Goal: Information Seeking & Learning: Learn about a topic

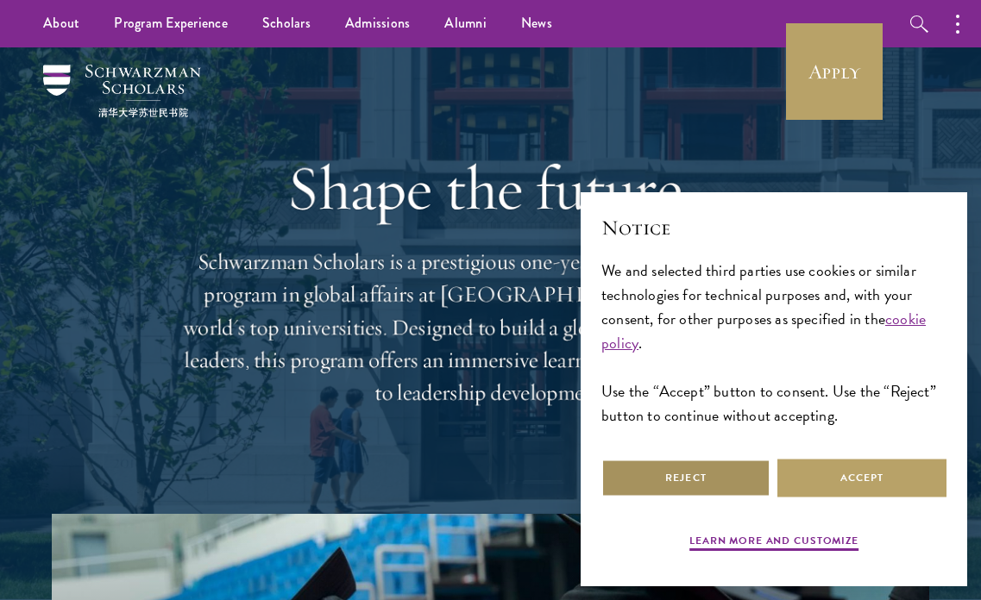
click at [754, 469] on button "Reject" at bounding box center [685, 478] width 169 height 39
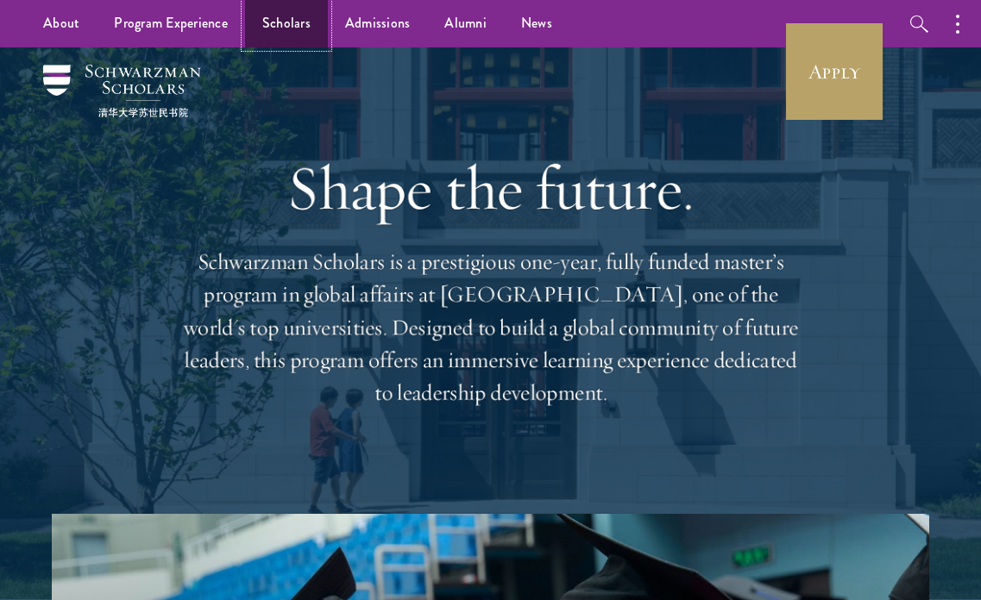
click at [266, 27] on link "Scholars" at bounding box center [286, 23] width 83 height 47
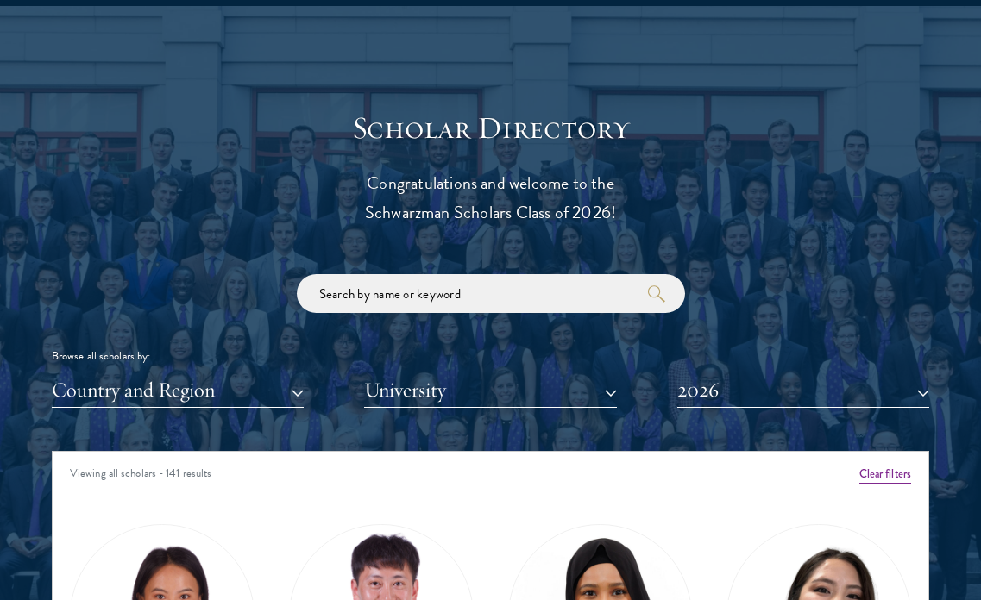
scroll to position [1777, 0]
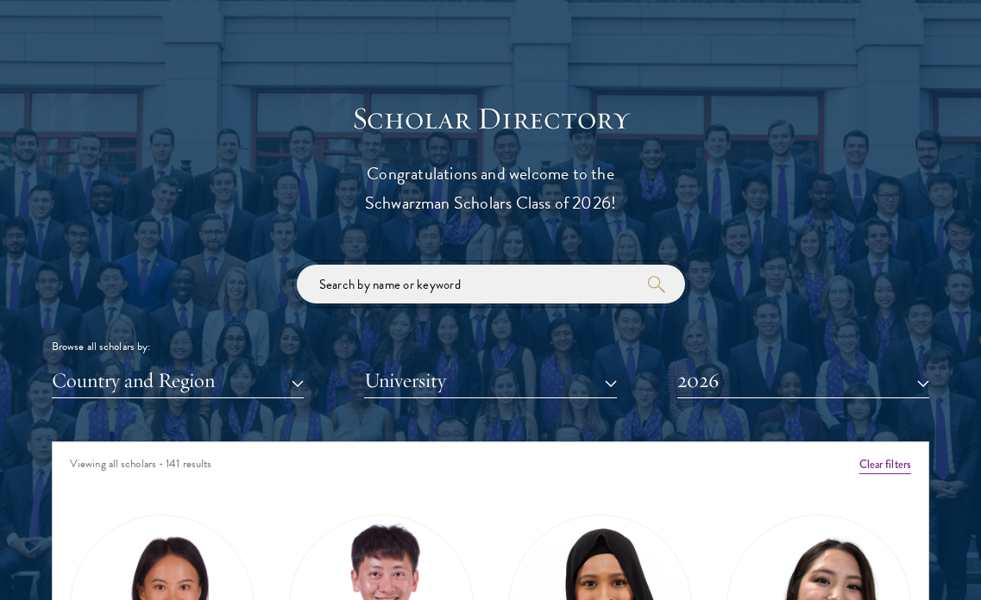
click at [356, 285] on input "search" at bounding box center [491, 284] width 388 height 39
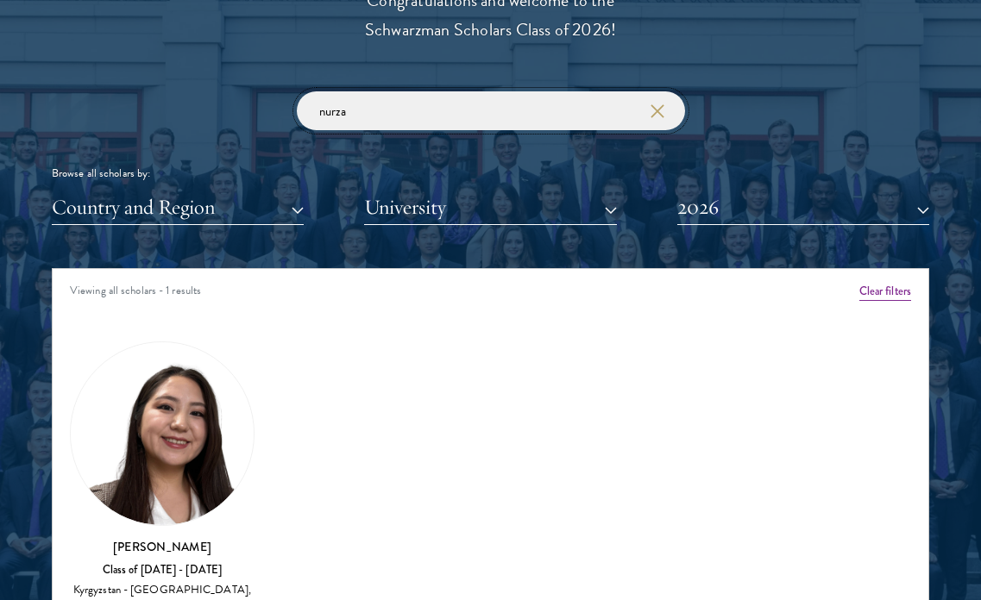
scroll to position [2124, 0]
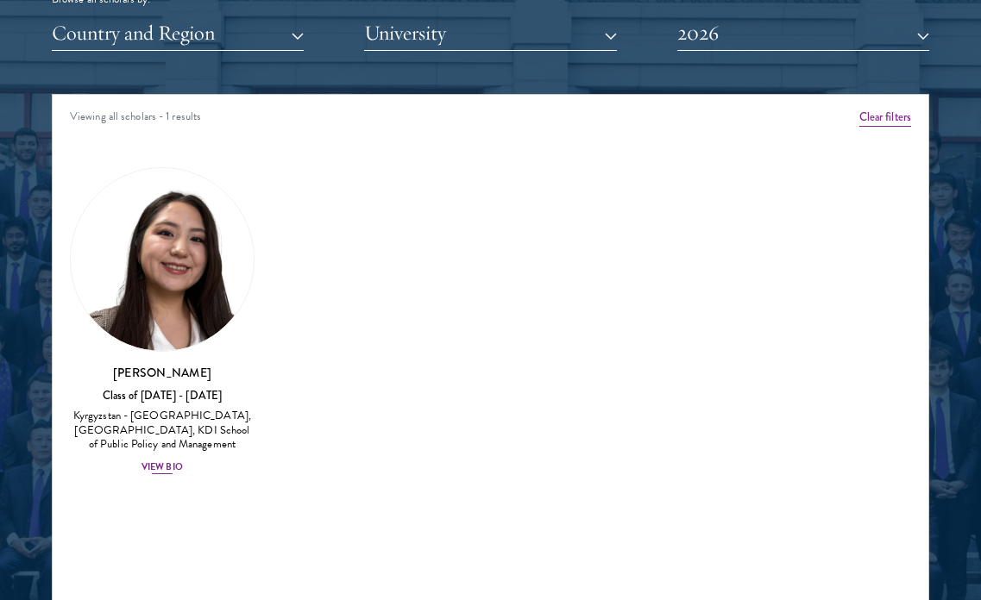
type input "nurza"
click at [118, 373] on h3 "[PERSON_NAME]" at bounding box center [162, 372] width 185 height 17
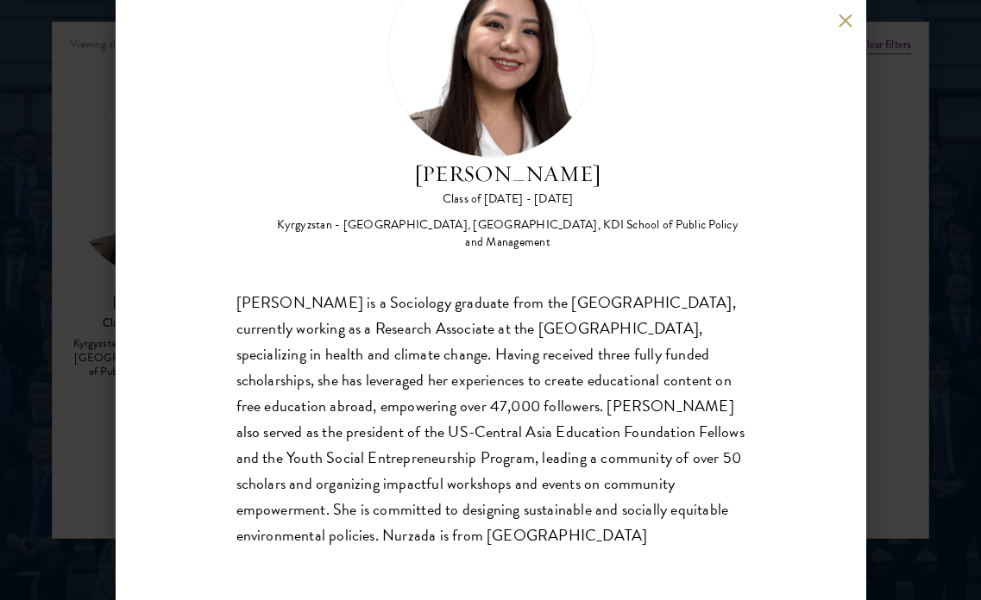
scroll to position [2209, 0]
drag, startPoint x: 427, startPoint y: 530, endPoint x: 394, endPoint y: 168, distance: 362.9
click at [394, 168] on div "Nurzada Abdivalieva Class of [DATE] - [DATE] [GEOGRAPHIC_DATA] - [GEOGRAPHIC_DA…" at bounding box center [490, 250] width 509 height 598
copy div "[PERSON_NAME] Class of [DATE] - [DATE] [GEOGRAPHIC_DATA] - [GEOGRAPHIC_DATA], […"
click at [930, 238] on div "Nurzada Abdivalieva Class of [DATE] - [DATE] [GEOGRAPHIC_DATA] - [GEOGRAPHIC_DA…" at bounding box center [490, 300] width 981 height 600
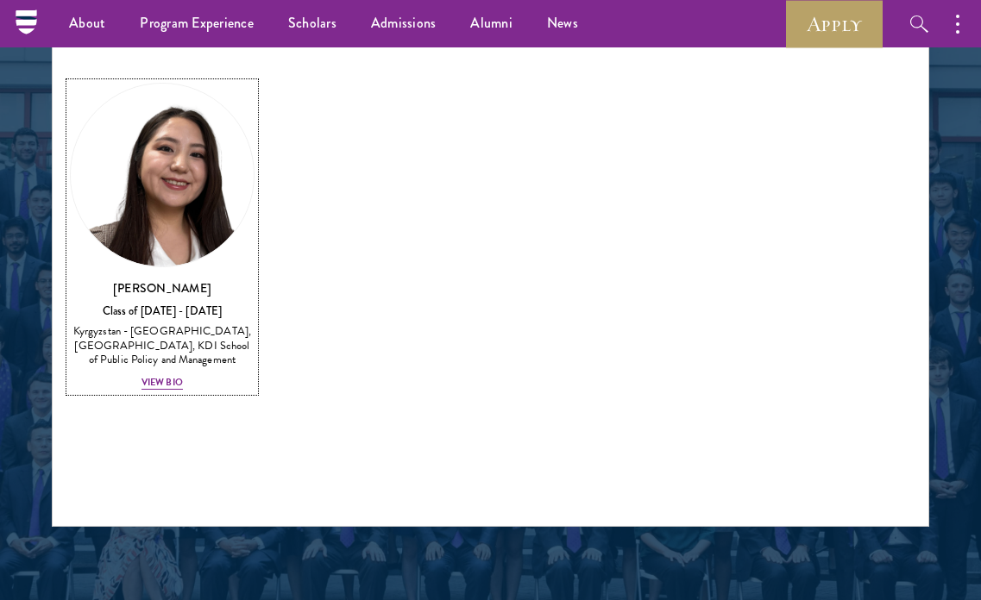
scroll to position [1810, 0]
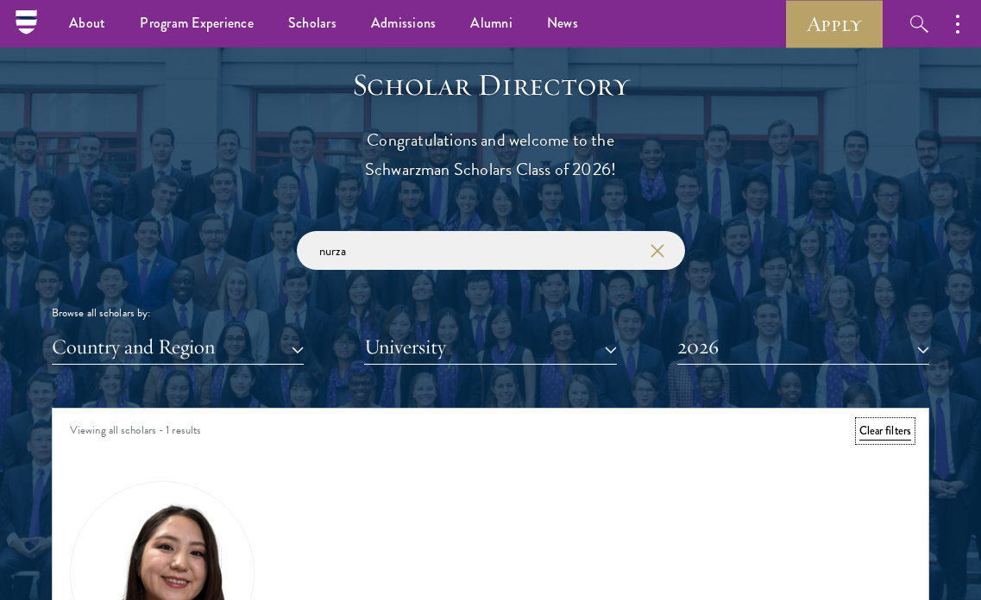
click at [868, 434] on button "Clear filters" at bounding box center [885, 431] width 52 height 19
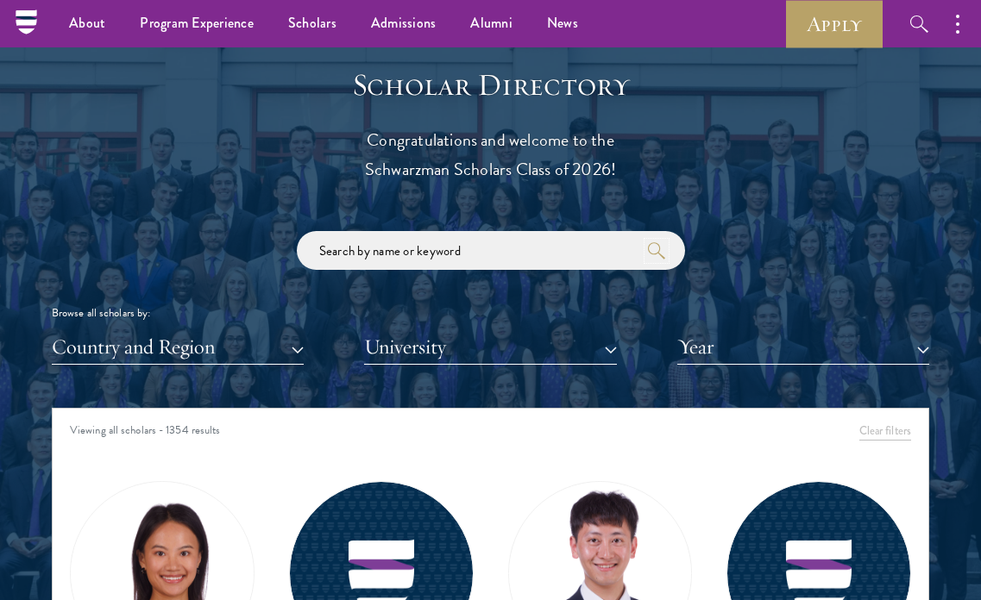
click at [655, 249] on icon "submit" at bounding box center [656, 250] width 17 height 17
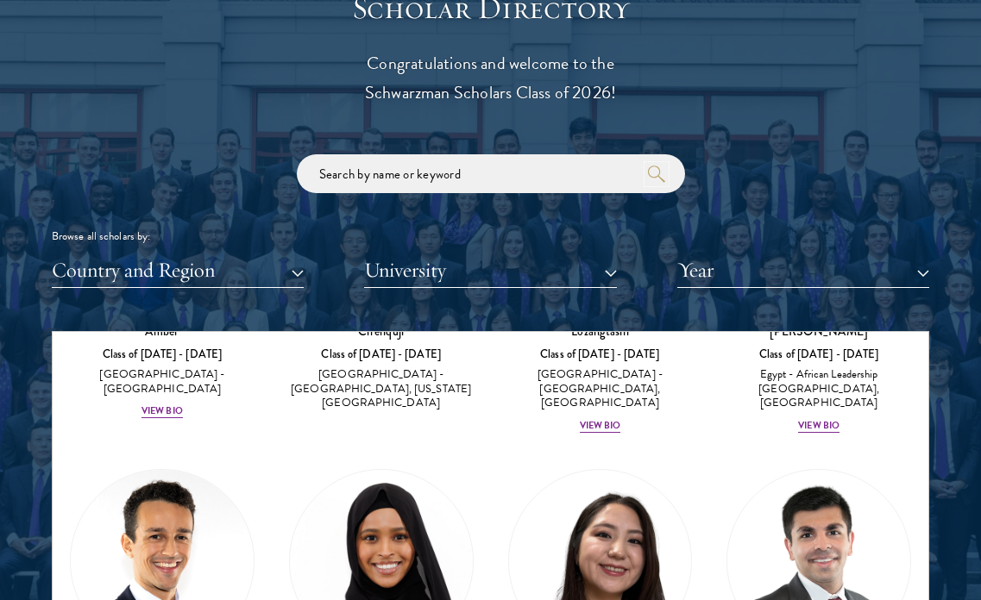
scroll to position [264, 0]
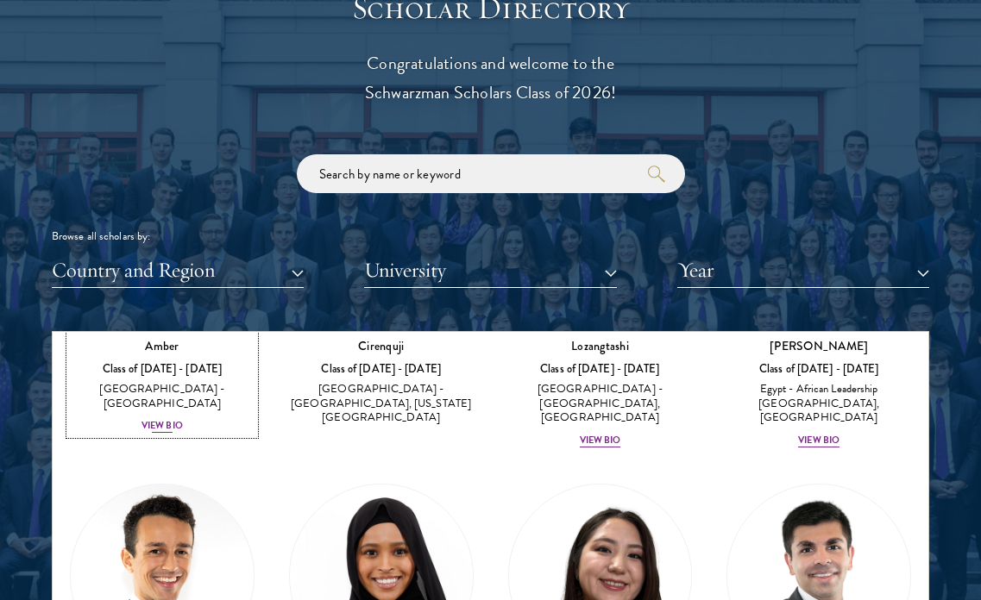
click at [164, 419] on div "View Bio" at bounding box center [161, 426] width 41 height 14
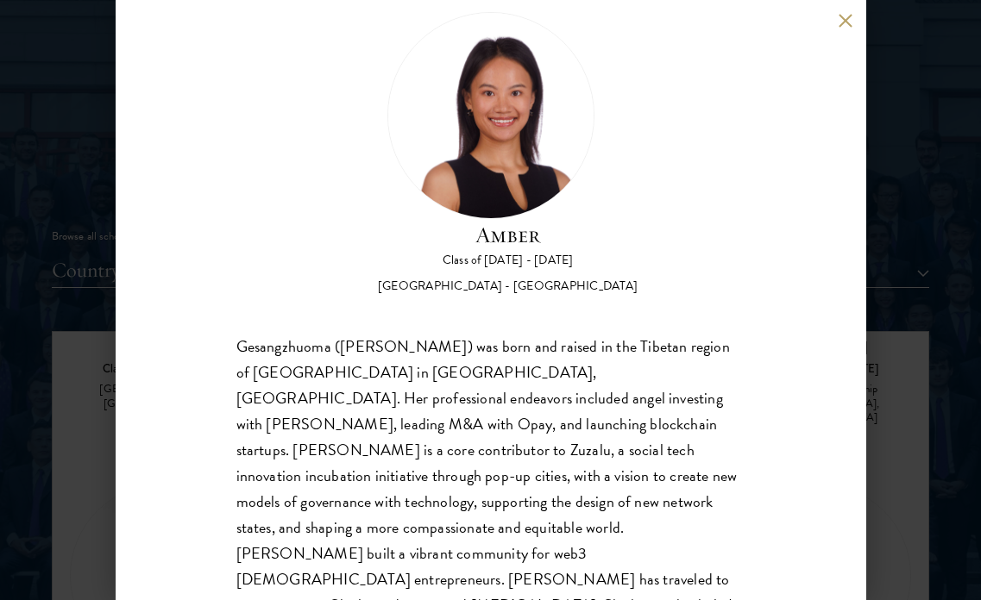
scroll to position [84, 0]
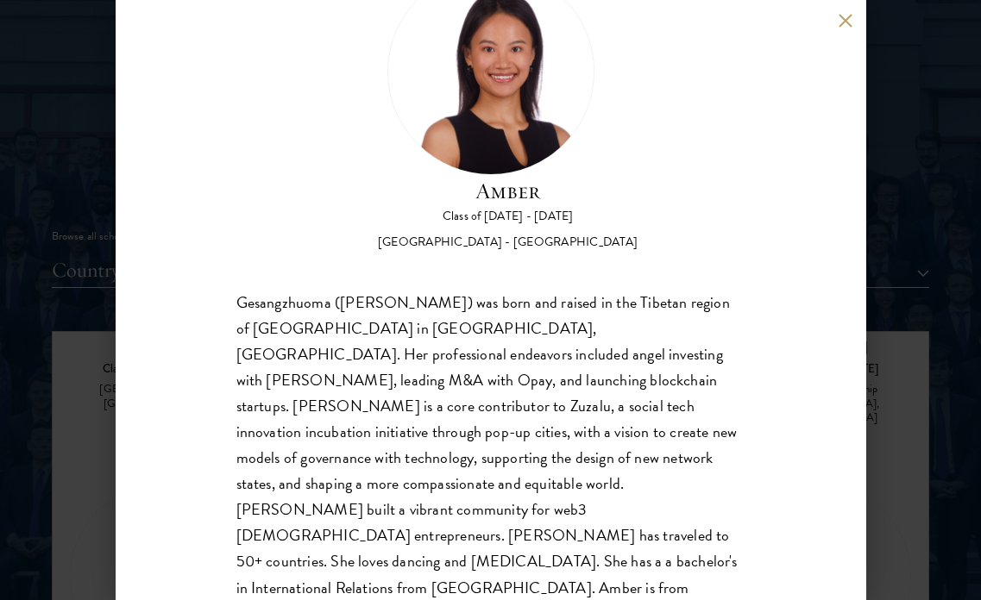
click at [888, 439] on div "Amber Class of [DATE] - [DATE] [GEOGRAPHIC_DATA] - [GEOGRAPHIC_DATA] Gesangzhuo…" at bounding box center [490, 300] width 981 height 600
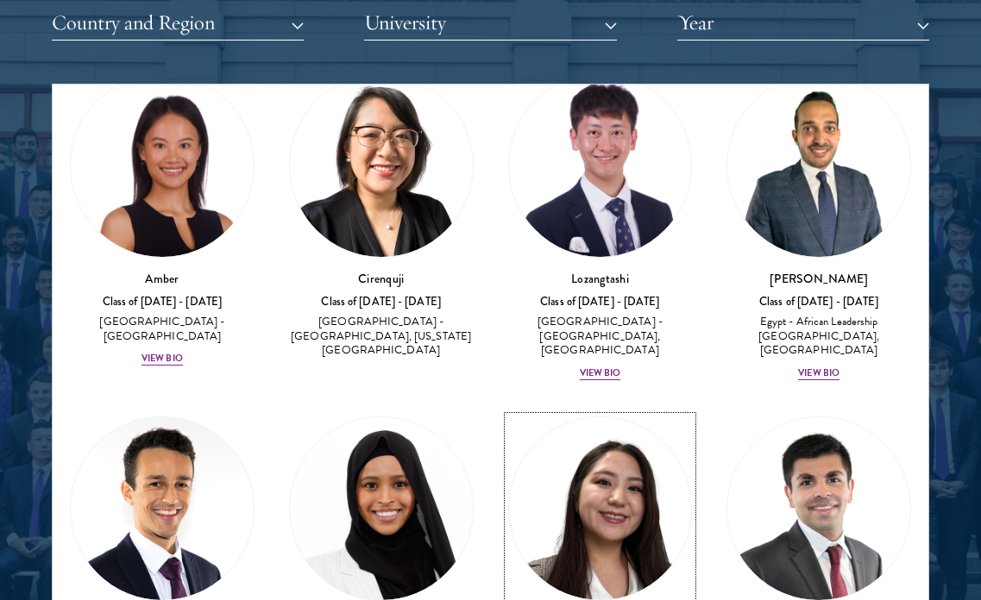
scroll to position [82, 0]
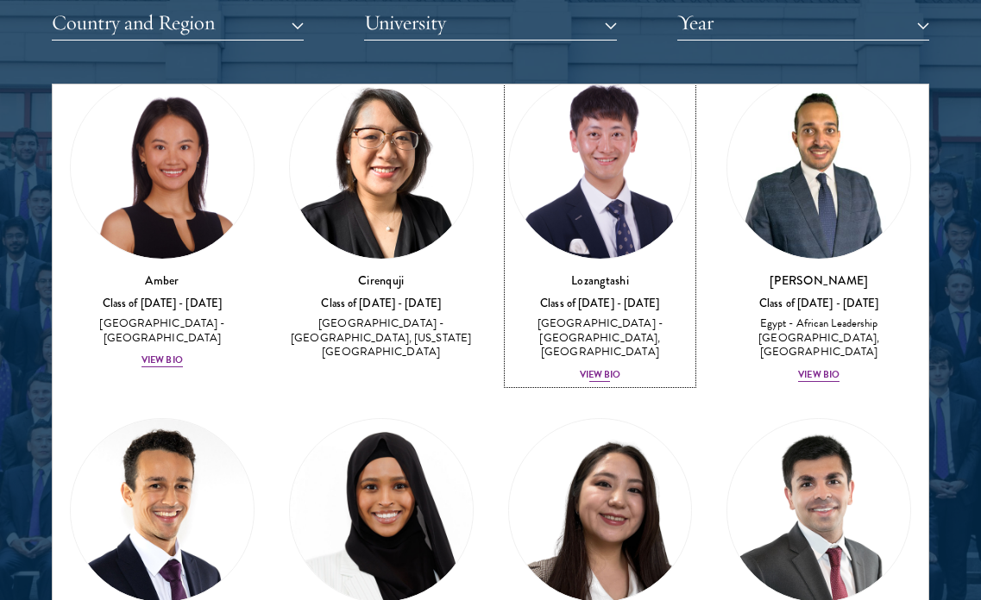
click at [602, 368] on div "View Bio" at bounding box center [600, 375] width 41 height 14
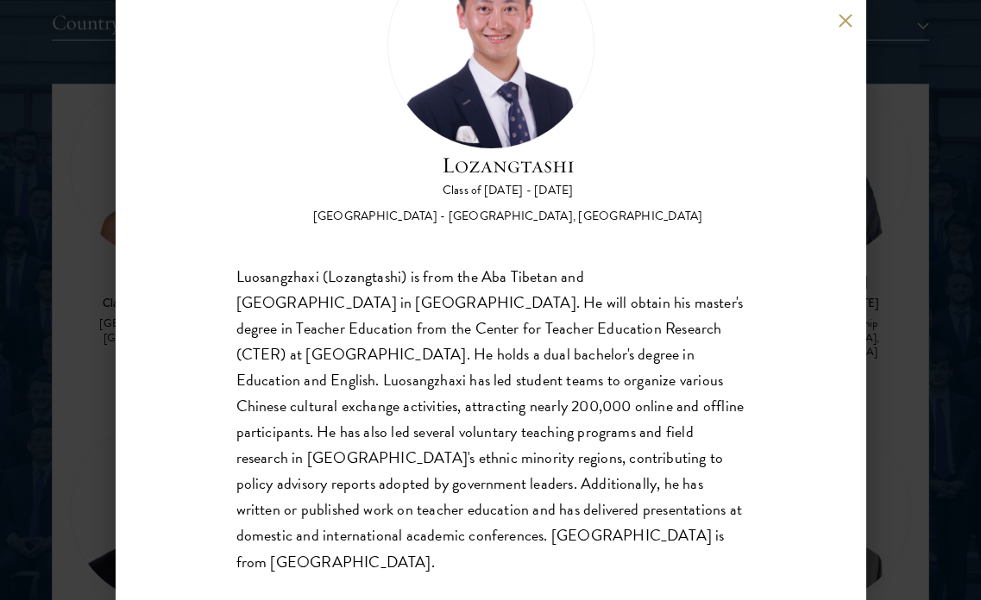
scroll to position [109, 0]
click at [858, 18] on div "Lozangtashi Class of [DATE] - [DATE] [GEOGRAPHIC_DATA] - [GEOGRAPHIC_DATA], [GE…" at bounding box center [491, 300] width 750 height 600
click at [846, 23] on button at bounding box center [845, 20] width 15 height 15
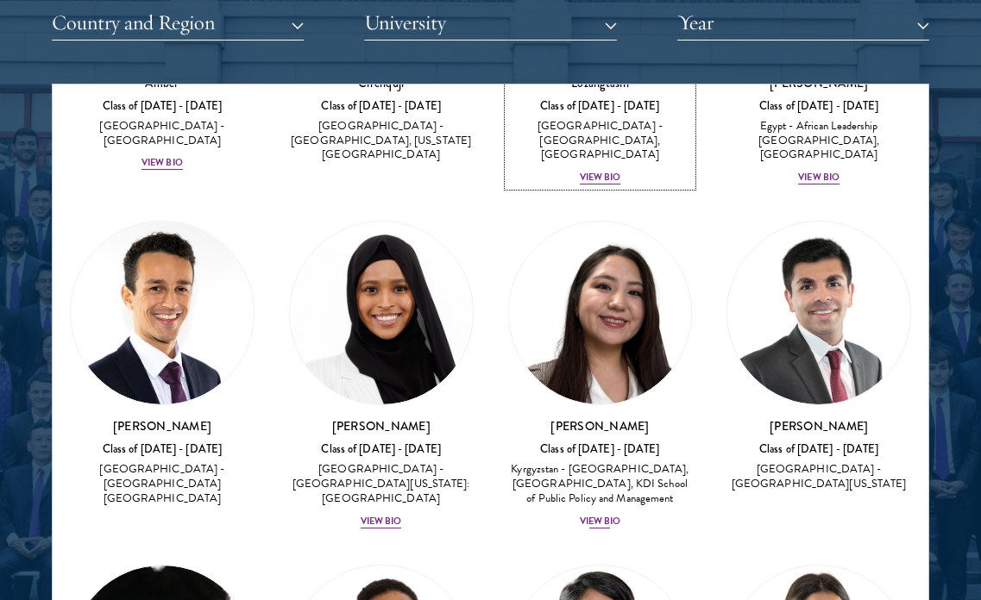
scroll to position [281, 0]
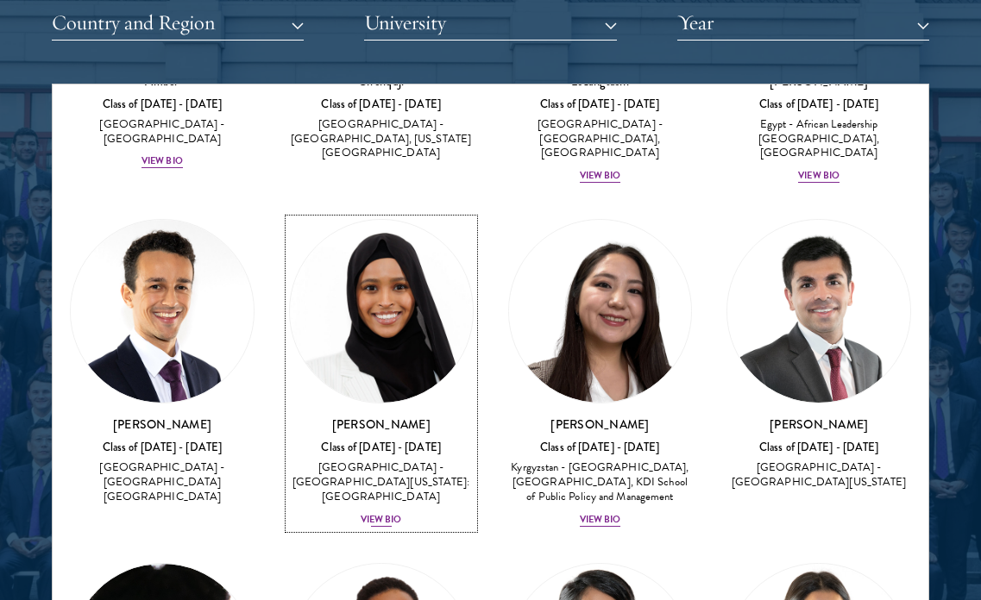
click at [382, 513] on div "View Bio" at bounding box center [381, 520] width 41 height 14
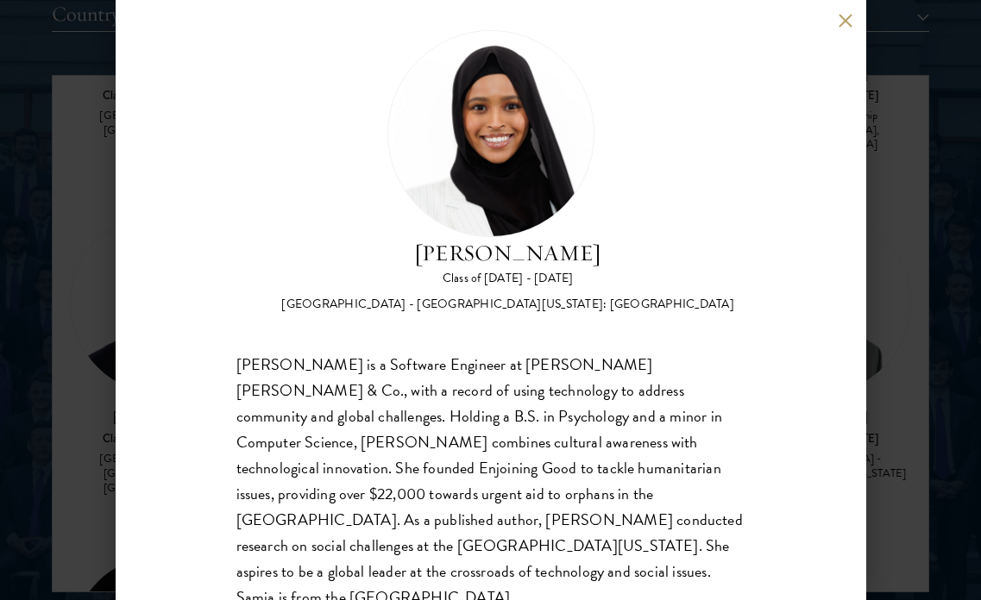
scroll to position [32, 0]
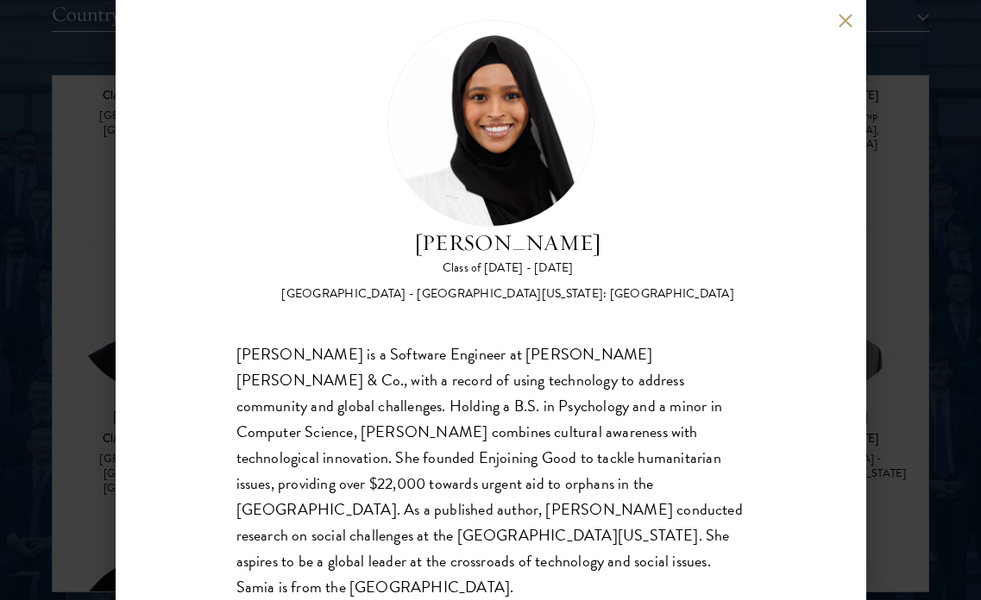
click at [928, 329] on div "[PERSON_NAME] Class of [DATE] - [DATE] [GEOGRAPHIC_DATA] - [GEOGRAPHIC_DATA][US…" at bounding box center [490, 300] width 981 height 600
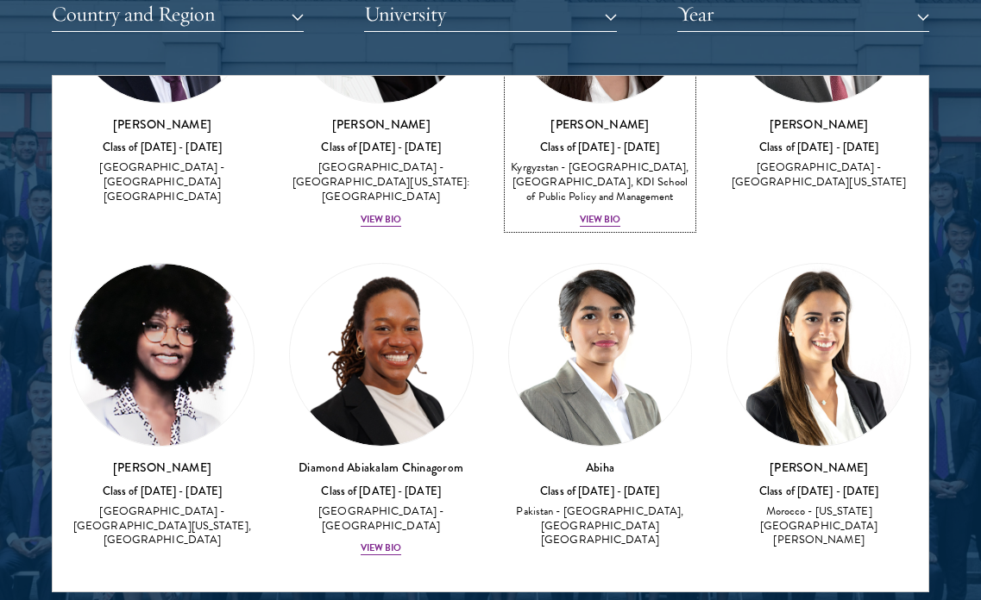
scroll to position [588, 0]
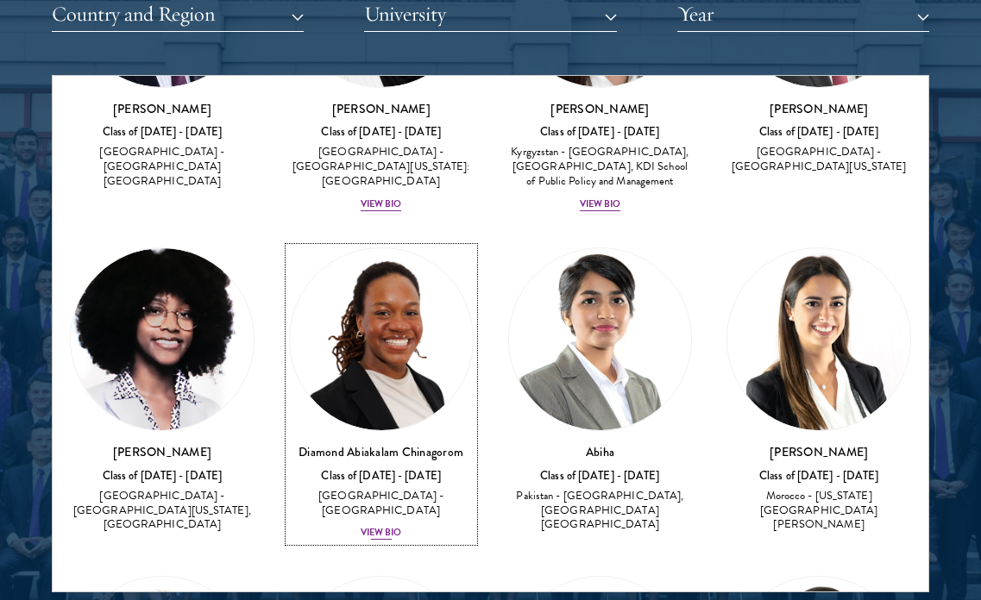
click at [386, 525] on div "Diamond Abiakalam [GEOGRAPHIC_DATA] Class of [DATE] - [DATE] [GEOGRAPHIC_DATA] …" at bounding box center [381, 492] width 185 height 98
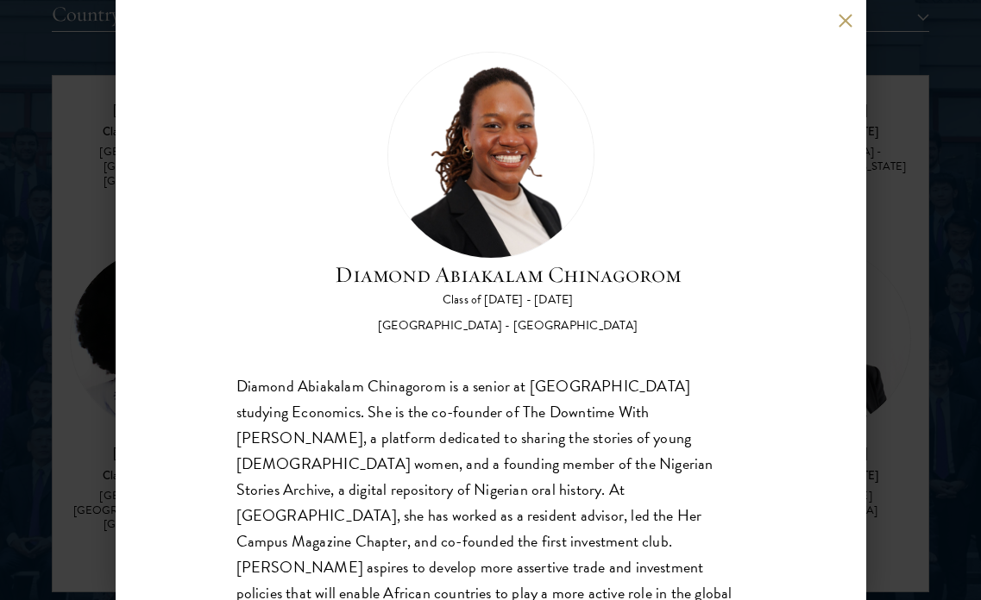
scroll to position [58, 0]
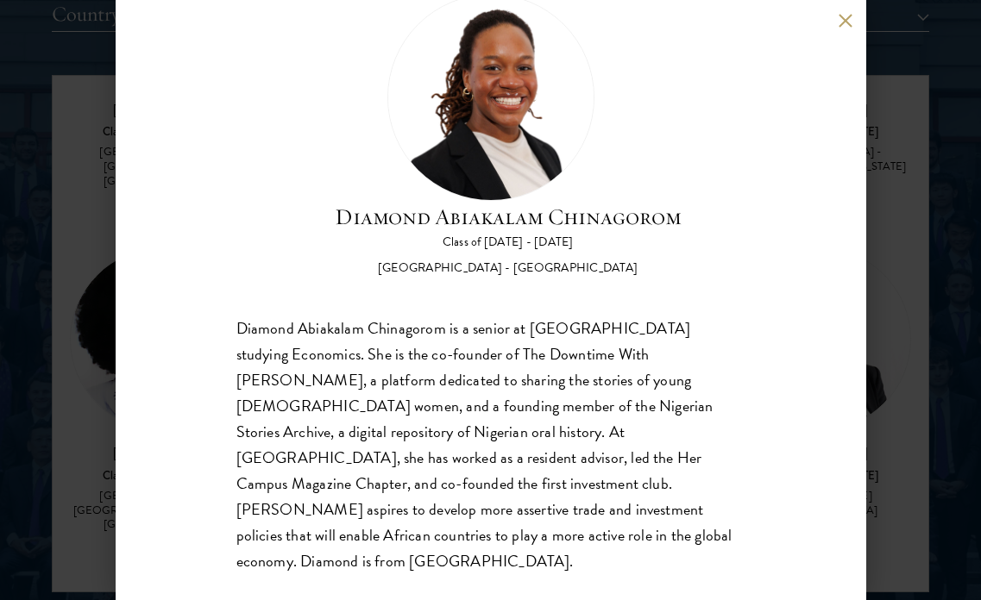
click at [881, 398] on div "Diamond Abiakalam [GEOGRAPHIC_DATA] Class of [DATE] - [DATE] [GEOGRAPHIC_DATA] …" at bounding box center [490, 300] width 981 height 600
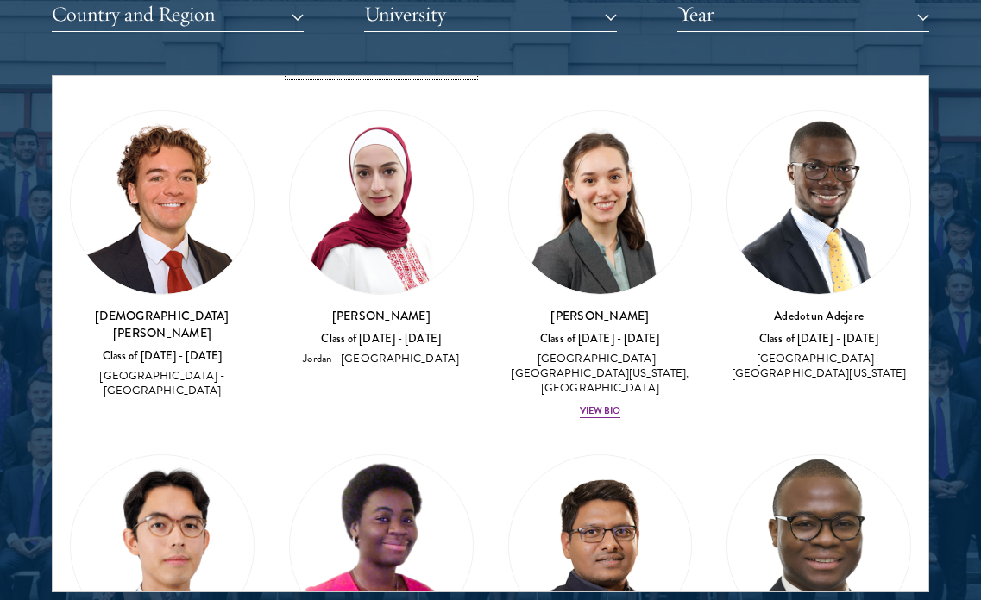
scroll to position [1052, 0]
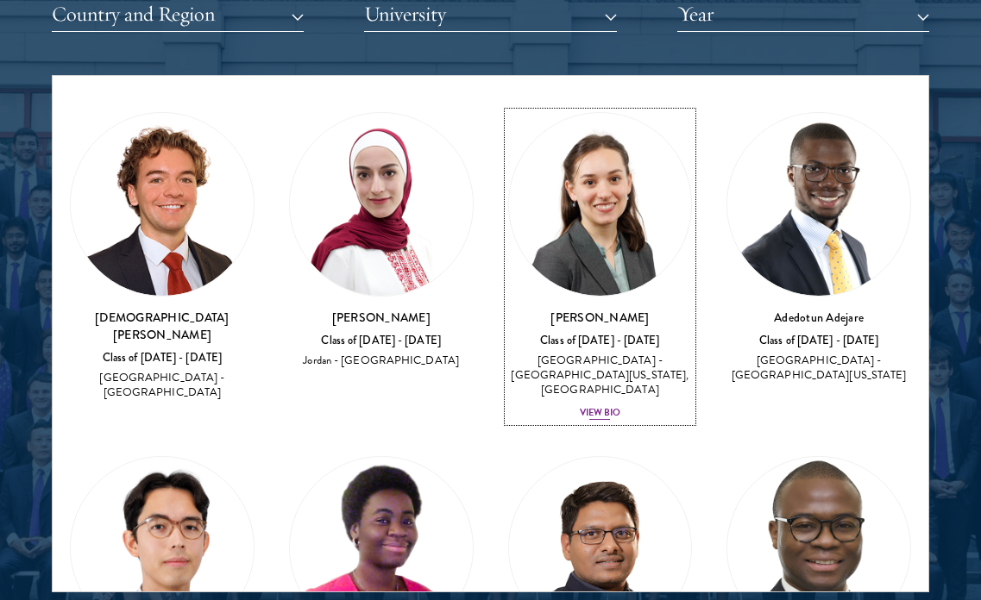
click at [590, 406] on div "View Bio" at bounding box center [600, 413] width 41 height 14
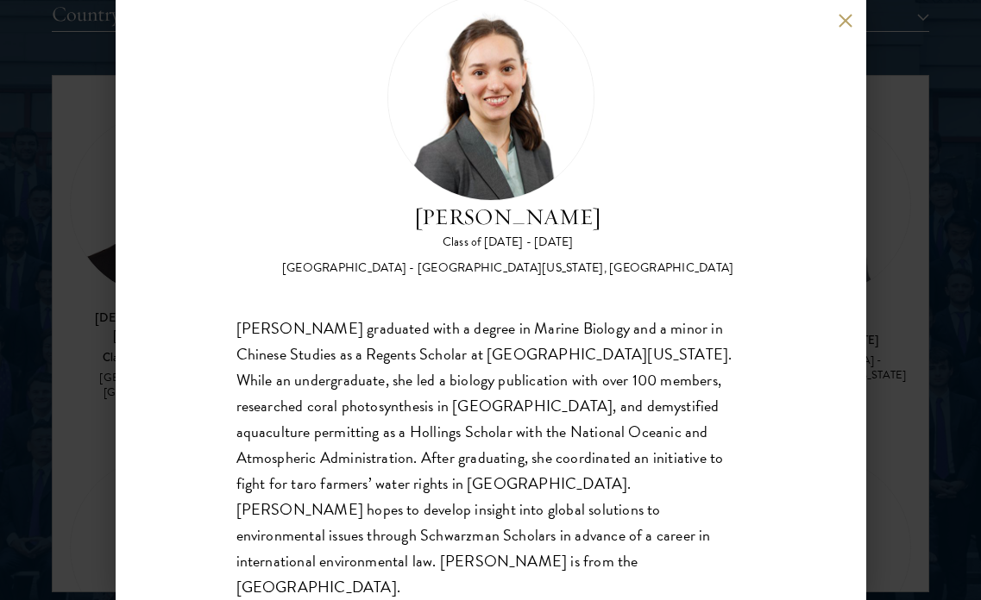
scroll to position [57, 0]
click at [955, 230] on div "[PERSON_NAME] Class of [DATE] - [DATE] [GEOGRAPHIC_DATA] - [GEOGRAPHIC_DATA][US…" at bounding box center [490, 300] width 981 height 600
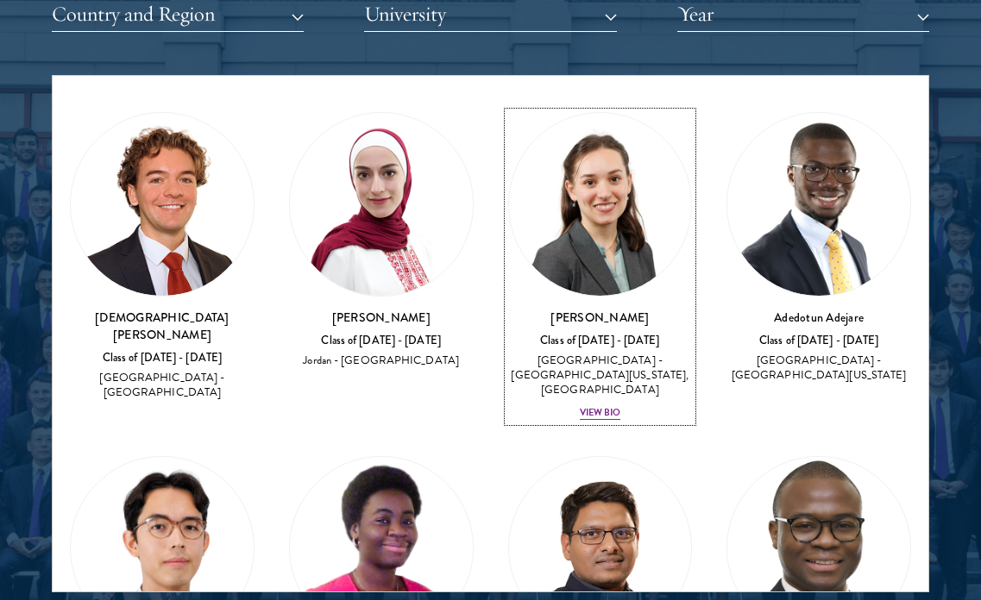
scroll to position [853, 0]
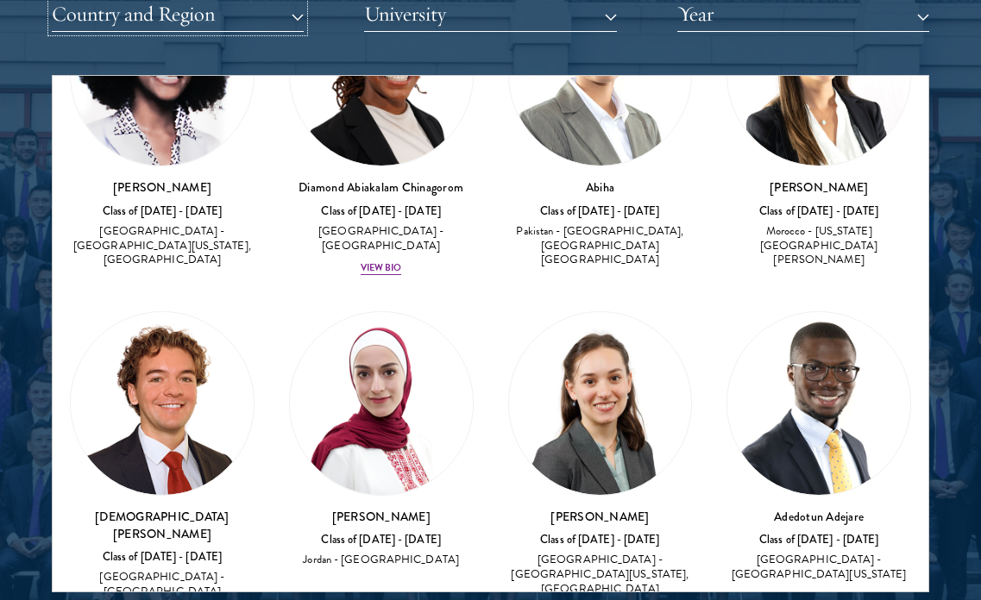
click at [215, 17] on button "Country and Region" at bounding box center [178, 14] width 252 height 35
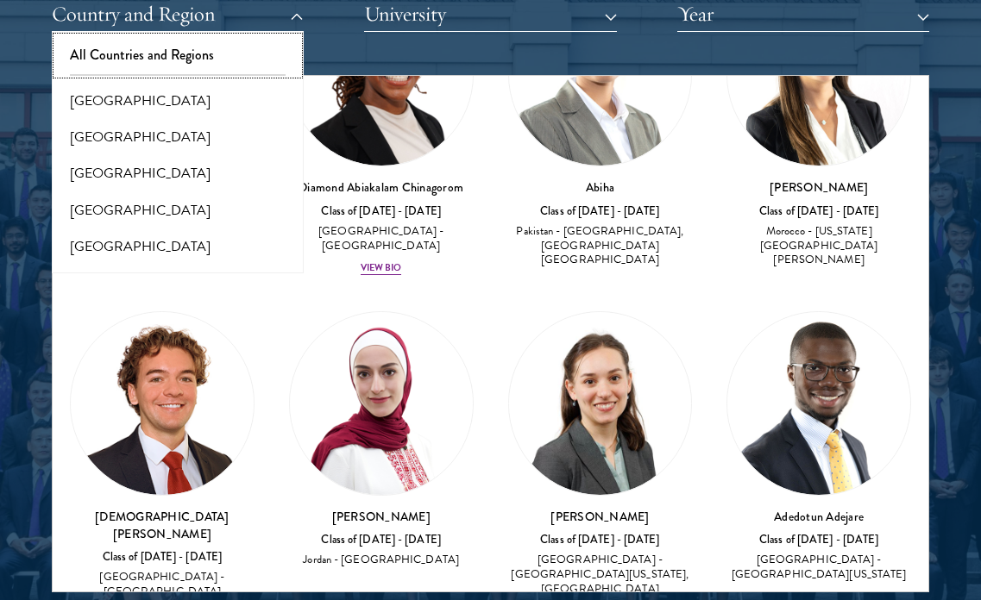
click at [163, 60] on button "All Countries and Regions" at bounding box center [177, 55] width 241 height 36
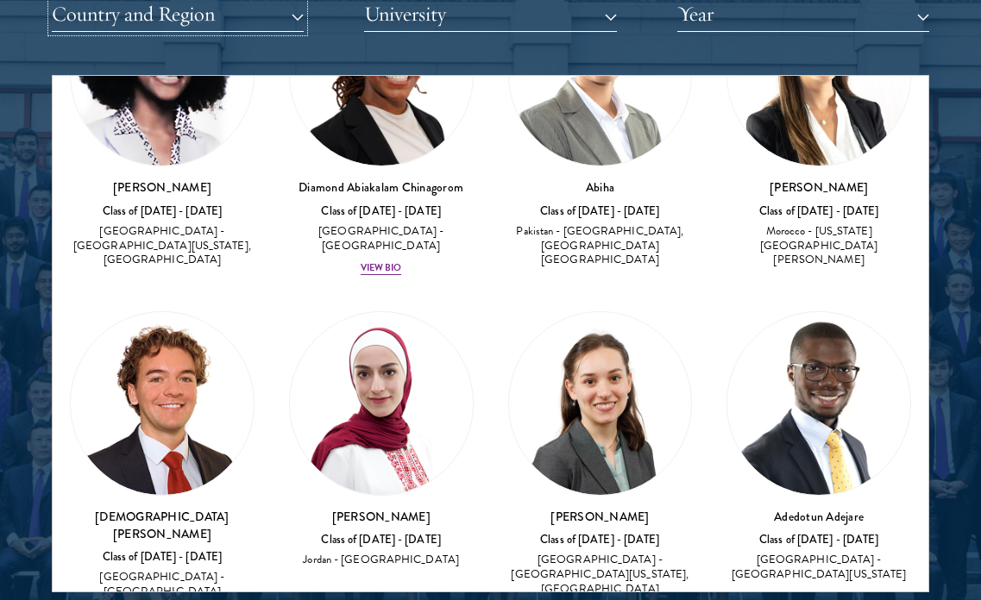
click at [150, 12] on button "Country and Region" at bounding box center [178, 14] width 252 height 35
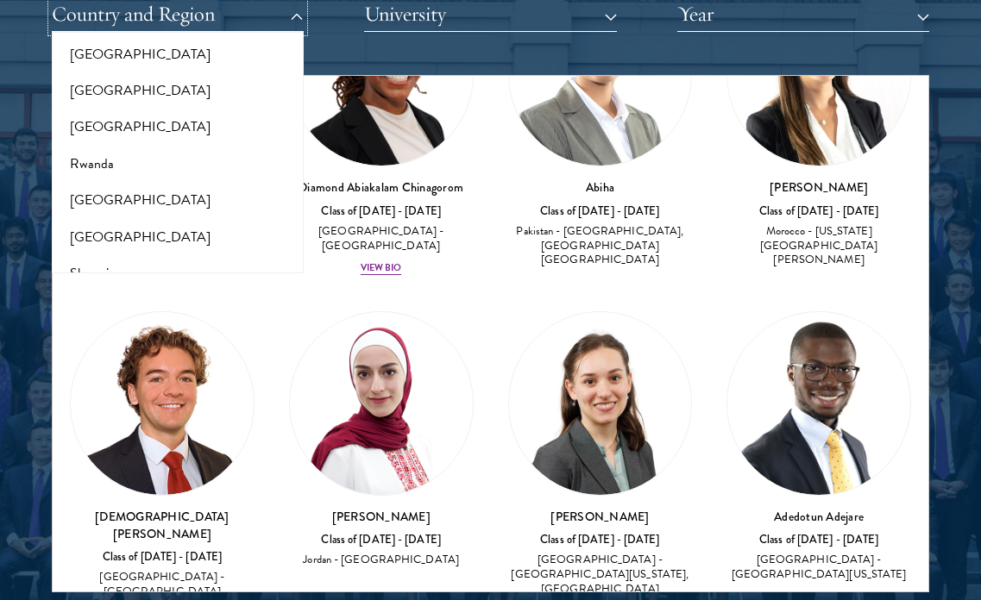
scroll to position [2716, 0]
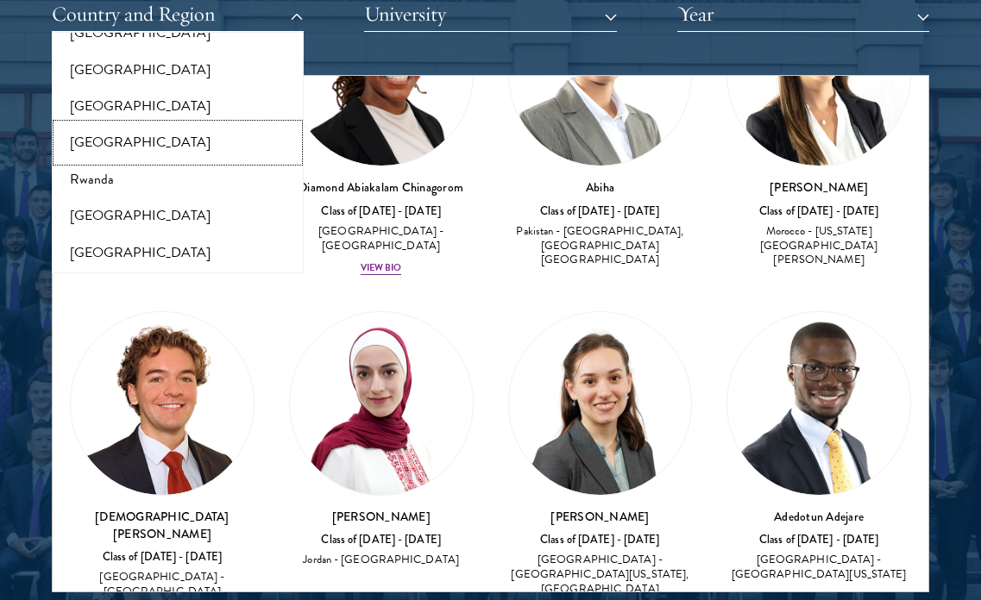
click at [91, 127] on button "[GEOGRAPHIC_DATA]" at bounding box center [177, 142] width 241 height 36
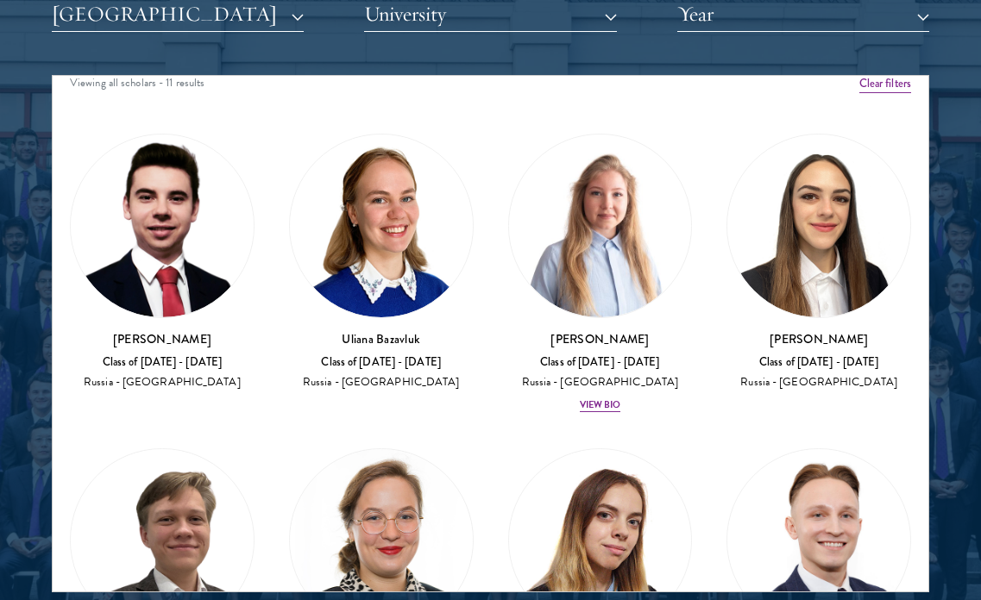
scroll to position [8, 0]
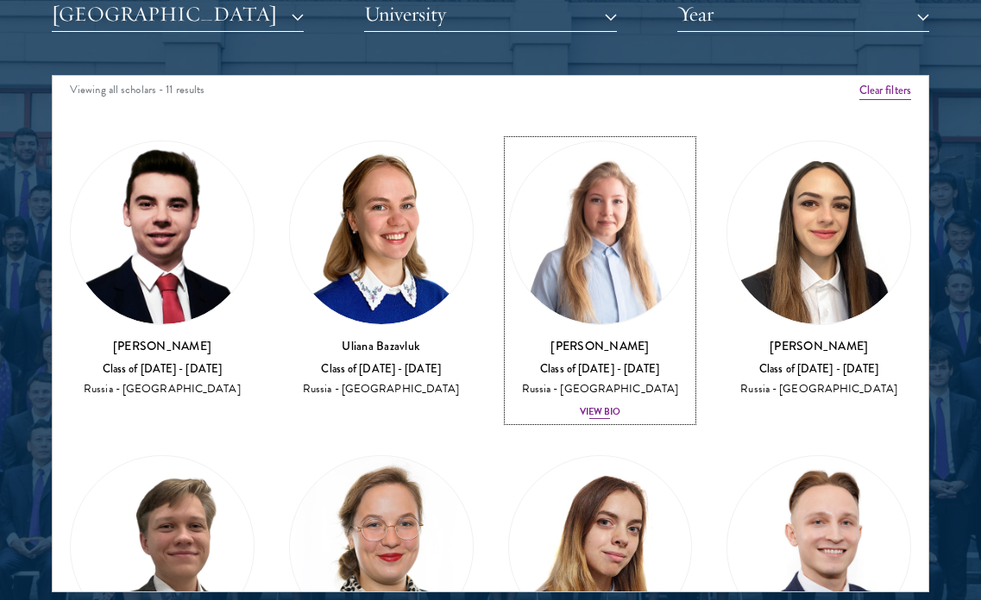
click at [599, 419] on div "View Bio" at bounding box center [600, 412] width 41 height 14
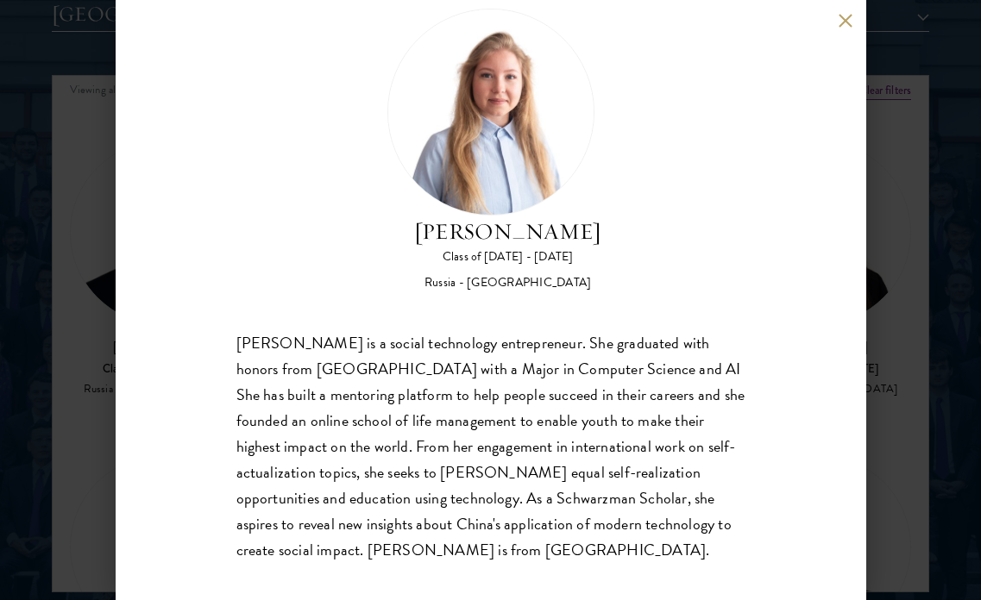
scroll to position [58, 0]
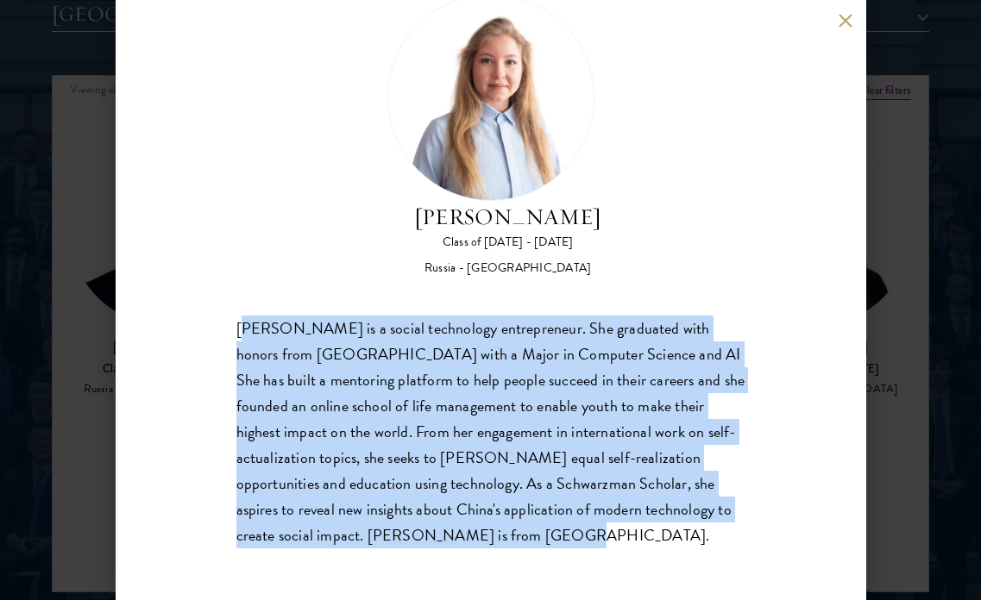
drag, startPoint x: 465, startPoint y: 543, endPoint x: 241, endPoint y: 316, distance: 318.4
click at [241, 316] on div "[PERSON_NAME] is a social technology entrepreneur. She graduated with honors fr…" at bounding box center [490, 432] width 509 height 233
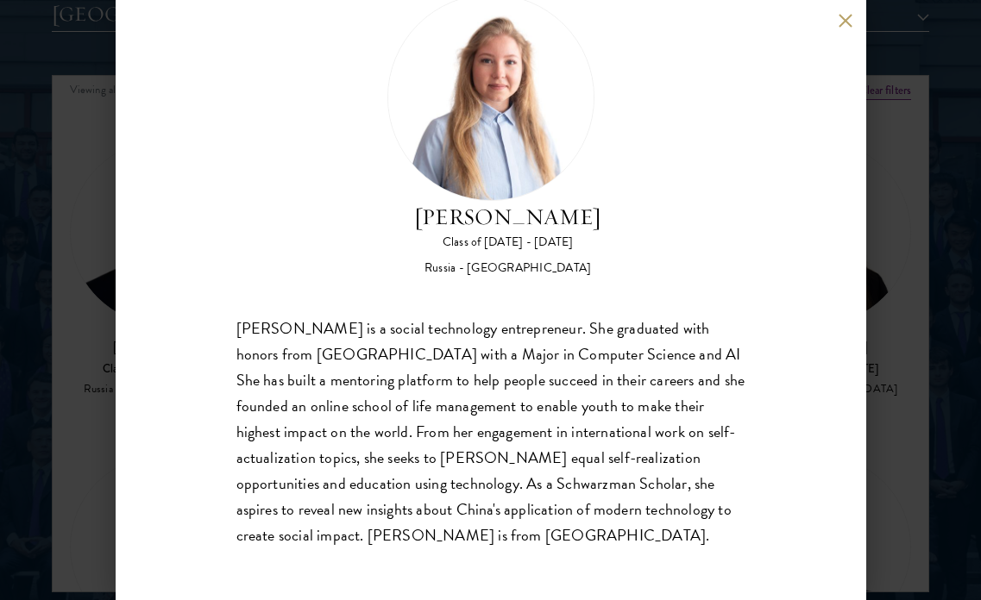
click at [240, 332] on div "[PERSON_NAME] is a social technology entrepreneur. She graduated with honors fr…" at bounding box center [490, 432] width 509 height 233
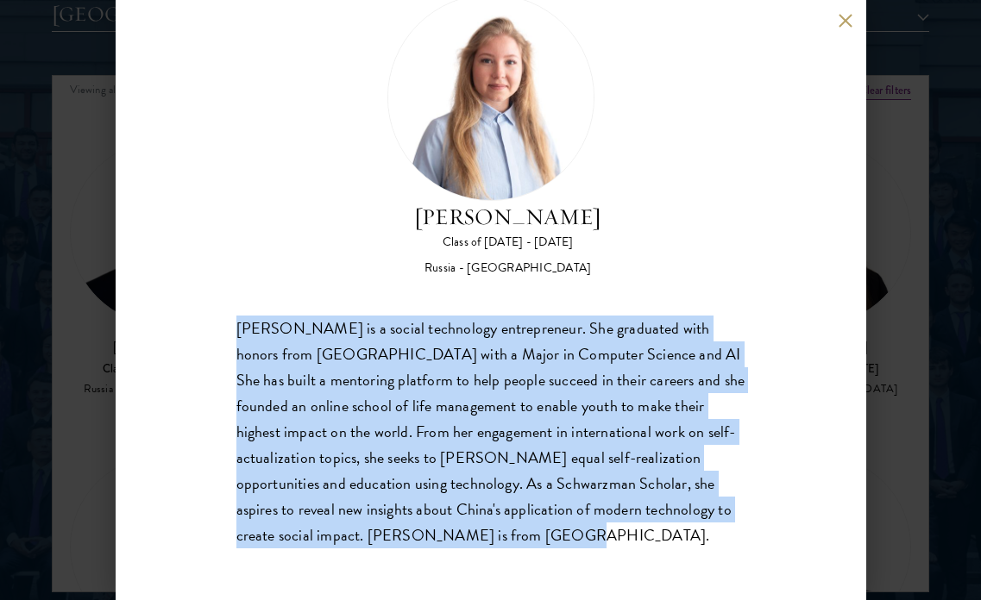
drag, startPoint x: 236, startPoint y: 330, endPoint x: 375, endPoint y: 549, distance: 259.4
click at [375, 549] on div "[PERSON_NAME] Class of [DATE] - [DATE] [GEOGRAPHIC_DATA] - [GEOGRAPHIC_DATA] [P…" at bounding box center [491, 300] width 750 height 600
copy div "[PERSON_NAME] is a social technology entrepreneur. She graduated with honors fr…"
click at [844, 25] on button at bounding box center [845, 20] width 15 height 15
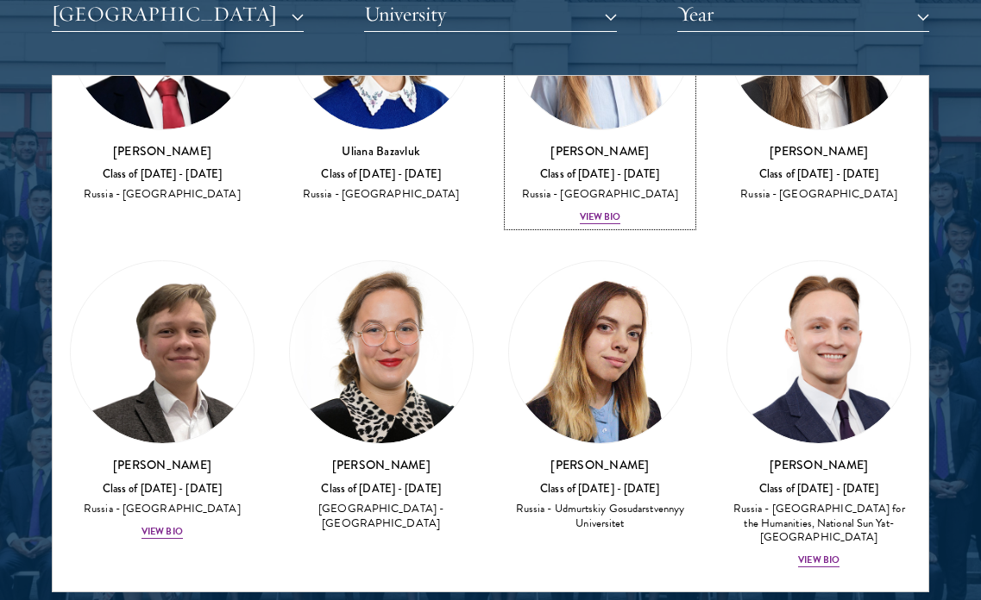
scroll to position [245, 0]
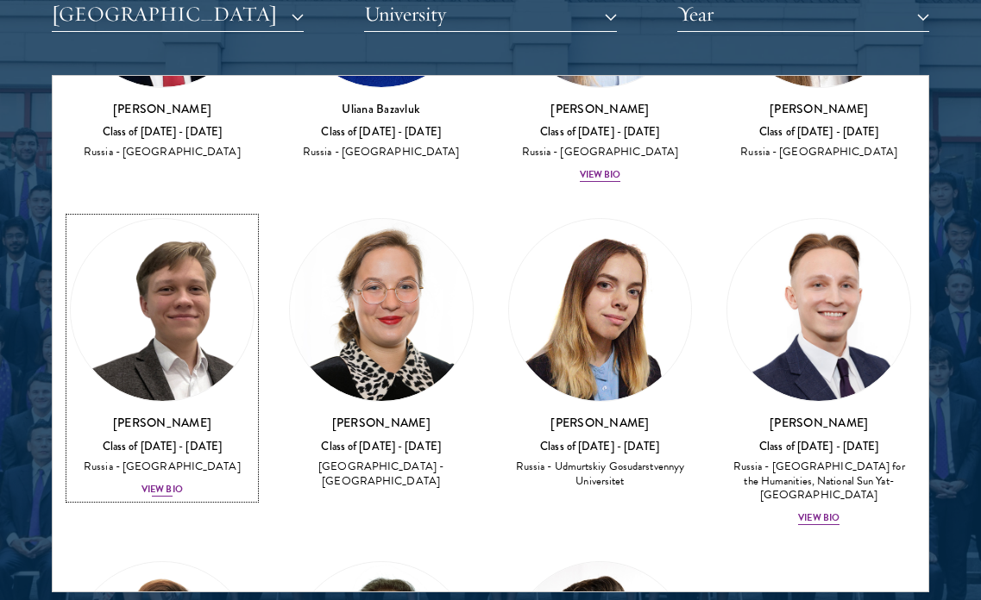
click at [165, 497] on div "View Bio" at bounding box center [161, 490] width 41 height 14
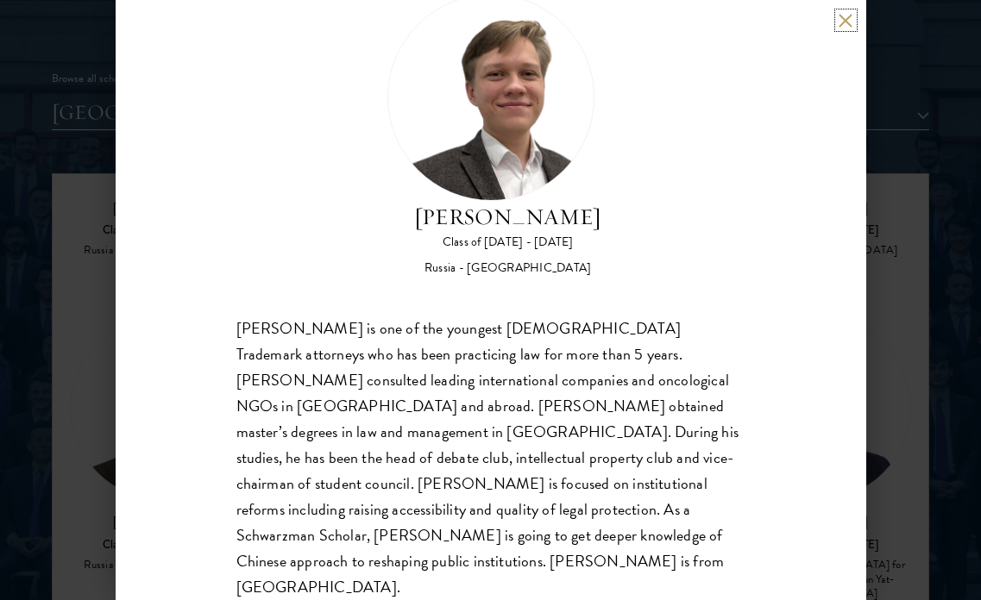
scroll to position [1937, 0]
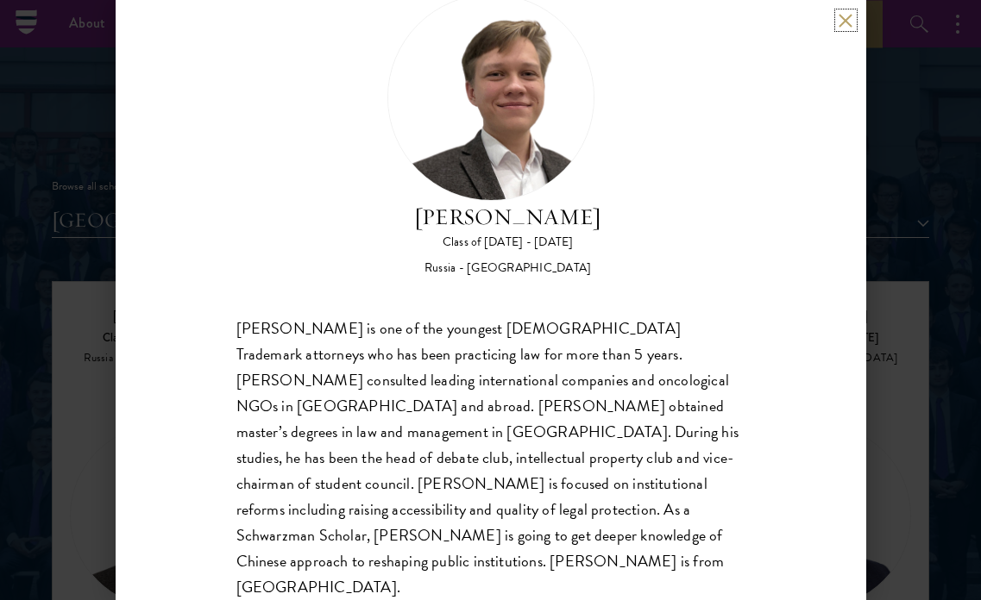
click at [846, 25] on button at bounding box center [845, 20] width 15 height 15
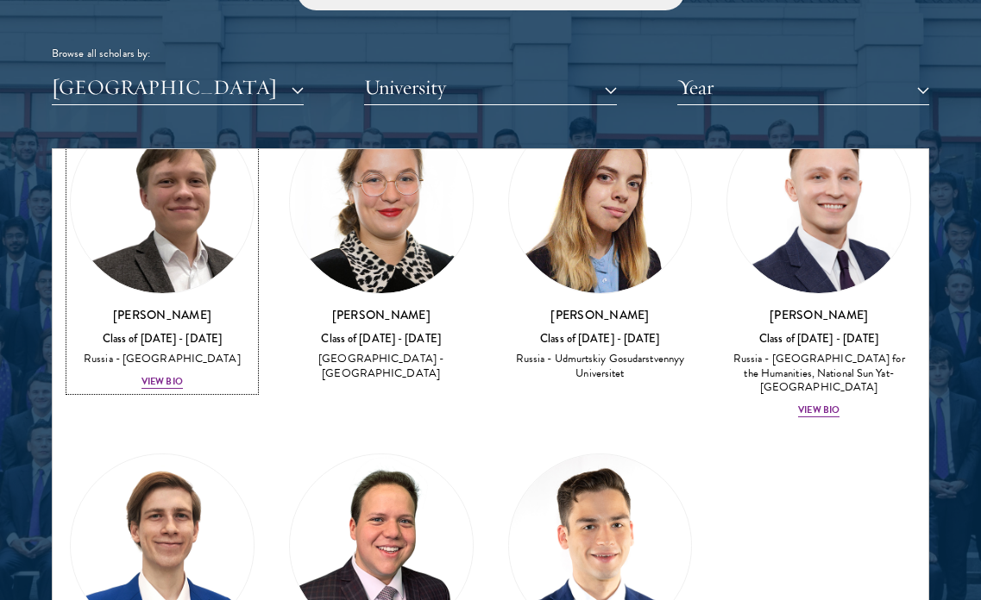
scroll to position [424, 0]
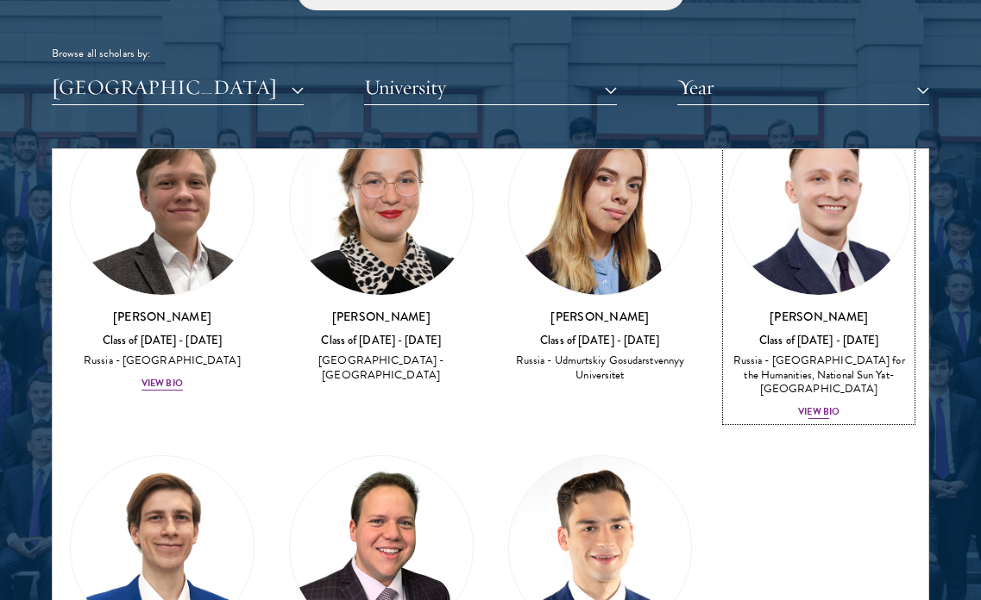
click at [825, 419] on div "View Bio" at bounding box center [818, 412] width 41 height 14
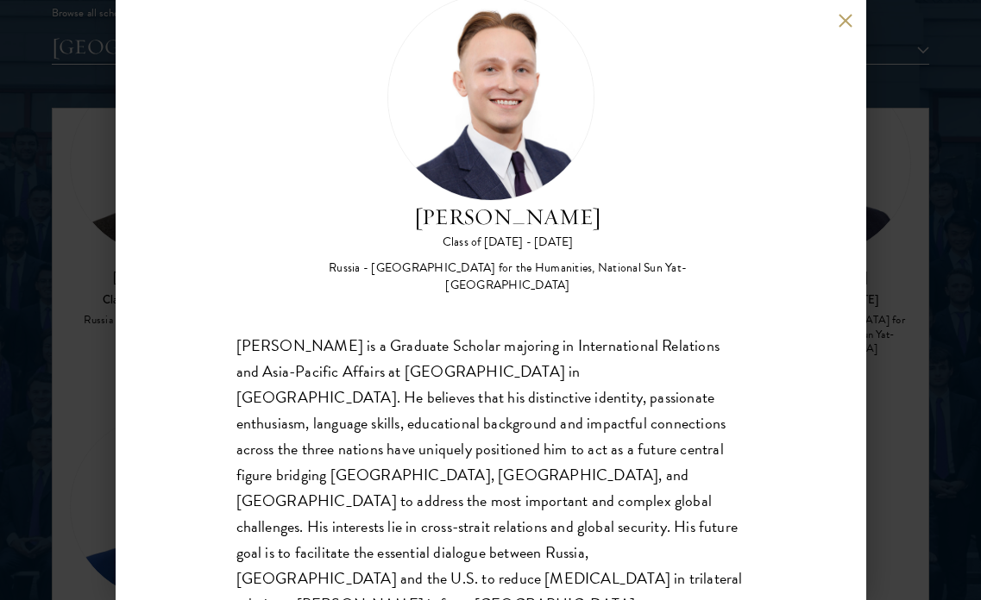
scroll to position [2116, 0]
click at [438, 218] on h2 "[PERSON_NAME]" at bounding box center [508, 217] width 474 height 33
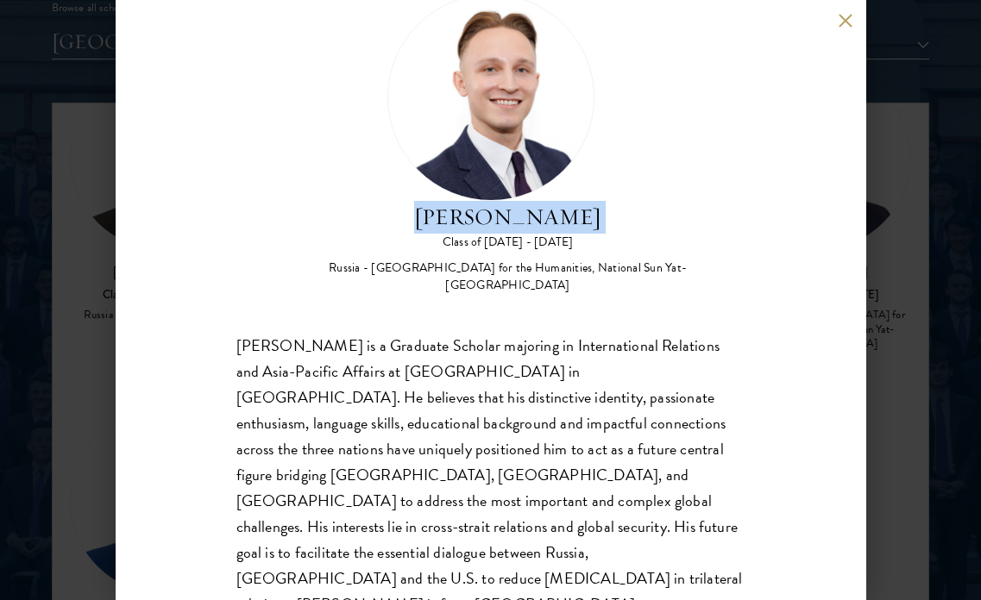
drag, startPoint x: 438, startPoint y: 218, endPoint x: 589, endPoint y: 217, distance: 150.9
click at [589, 217] on h2 "[PERSON_NAME]" at bounding box center [508, 217] width 474 height 33
copy div "[PERSON_NAME]"
